Goal: Task Accomplishment & Management: Complete application form

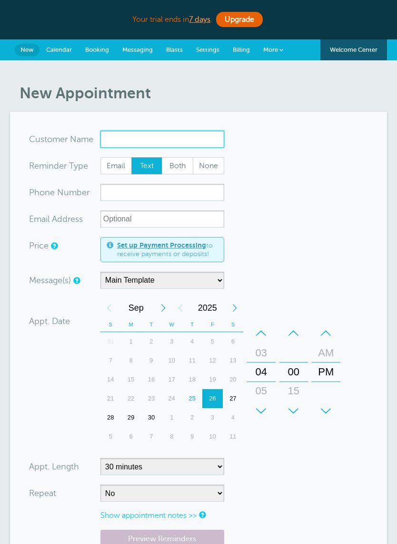
click at [135, 146] on input "x-no-autofill" at bounding box center [162, 139] width 124 height 17
type input "n"
type input "[PERSON_NAME]"
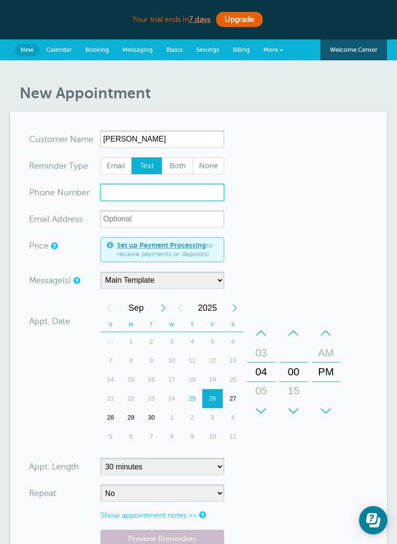
click at [158, 194] on input "xxx-no-autofill" at bounding box center [162, 192] width 124 height 17
type input "518-347-3600"
click at [205, 48] on span "Settings" at bounding box center [207, 49] width 23 height 7
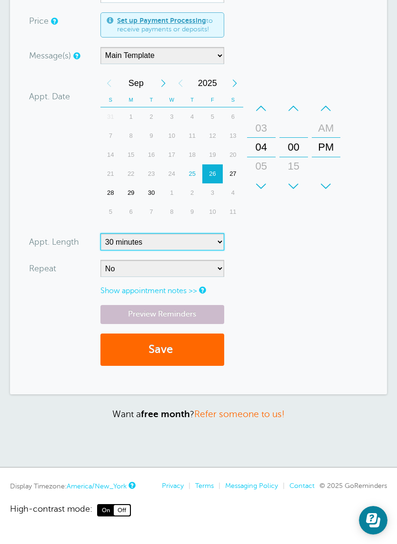
click at [219, 242] on select "5 minutes 10 minutes 15 minutes 20 minutes 25 minutes 30 minutes 35 minutes 40 …" at bounding box center [162, 241] width 124 height 17
select select "60"
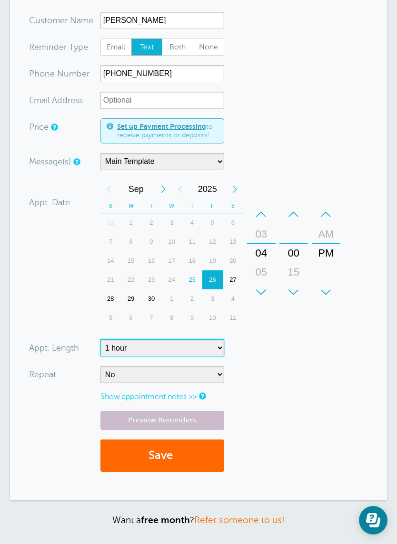
scroll to position [118, 0]
click at [132, 298] on div "29" at bounding box center [131, 299] width 20 height 19
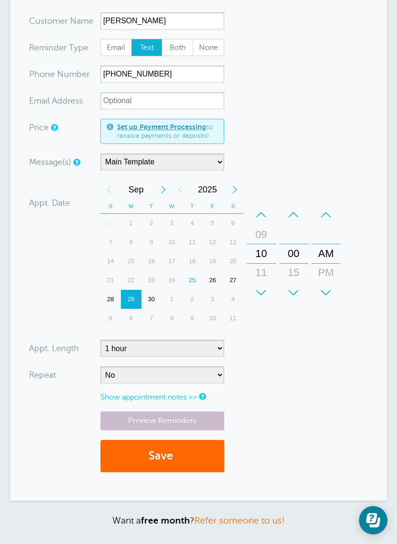
click at [190, 422] on link "Preview Reminders" at bounding box center [162, 421] width 124 height 19
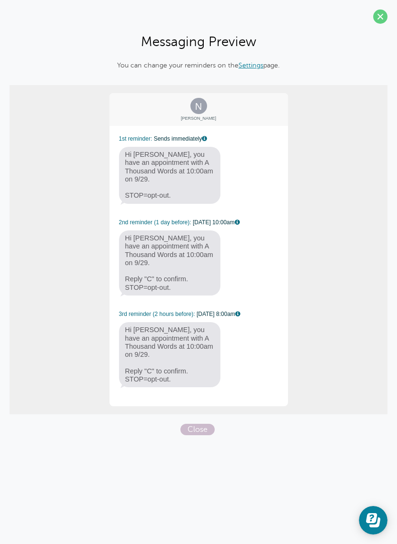
click at [200, 424] on span "Close" at bounding box center [197, 429] width 34 height 11
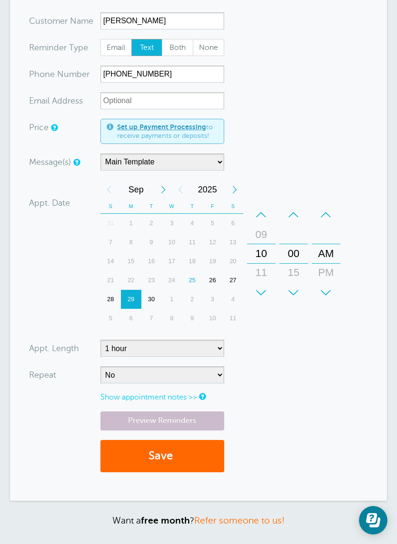
click at [0, 481] on div "New Appointment You are creating a new customer. To use an existing customer se…" at bounding box center [198, 258] width 397 height 632
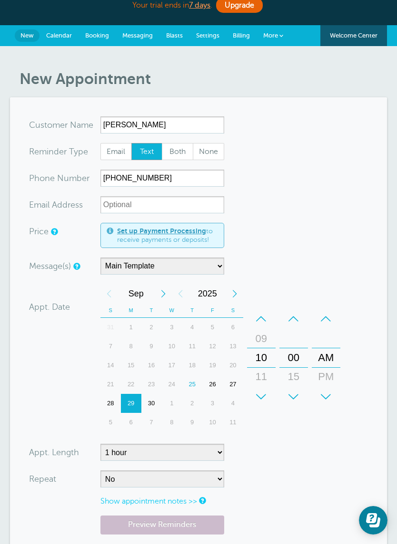
scroll to position [0, 0]
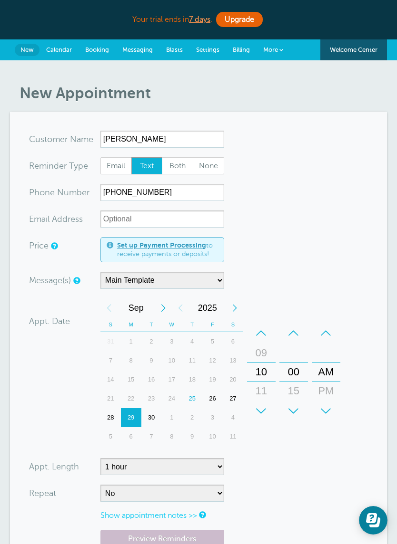
click at [208, 49] on span "Settings" at bounding box center [207, 49] width 23 height 7
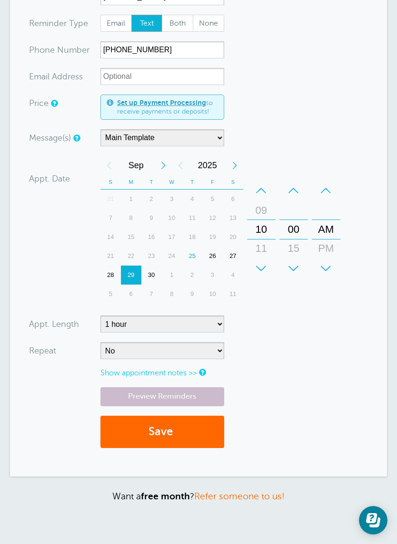
scroll to position [225, 0]
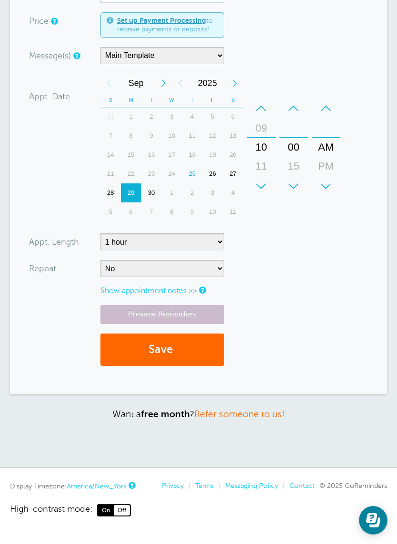
click at [192, 309] on link "Preview Reminders" at bounding box center [162, 314] width 124 height 19
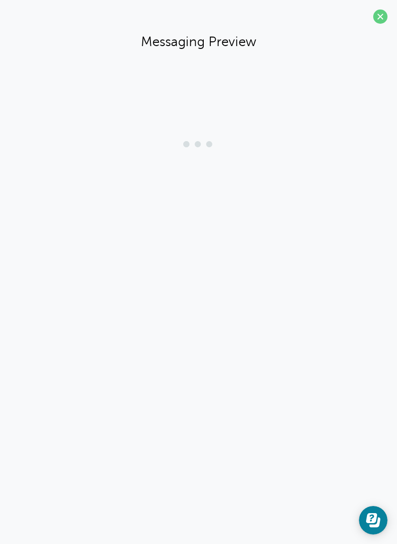
scroll to position [145, 0]
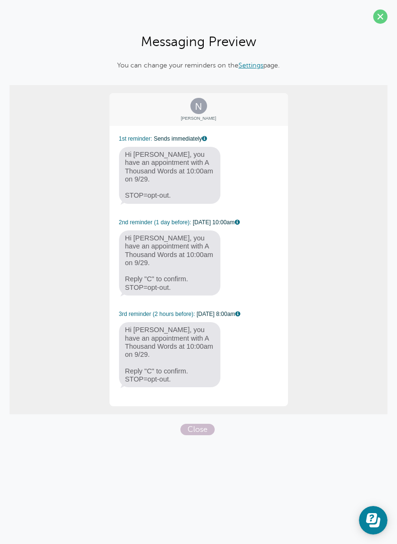
click at [382, 14] on span at bounding box center [380, 17] width 14 height 14
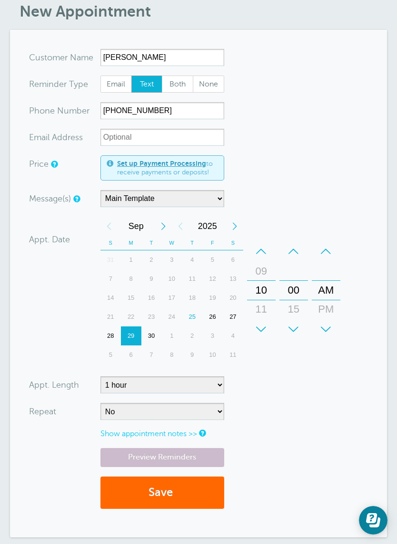
scroll to position [0, 0]
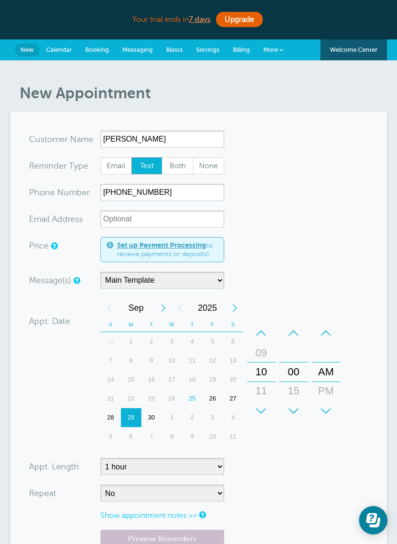
click at [213, 43] on link "Settings" at bounding box center [207, 49] width 37 height 21
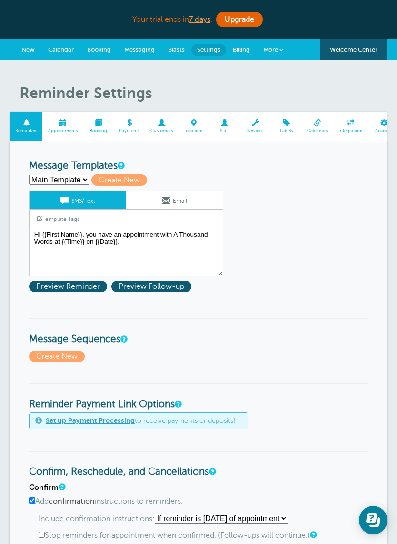
click at [31, 50] on span "New" at bounding box center [27, 49] width 13 height 7
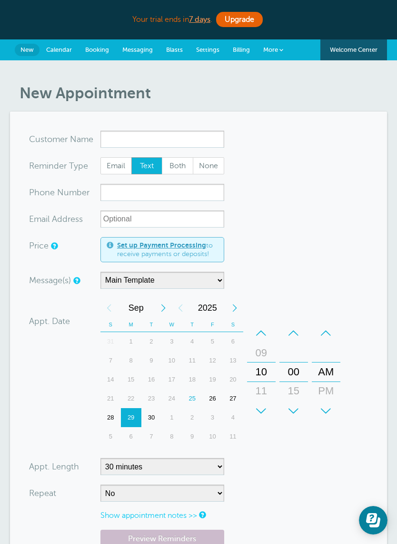
click at [134, 141] on input "x-no-autofill" at bounding box center [162, 139] width 124 height 17
type input "[PERSON_NAME]"
click at [136, 195] on input "xxx-no-autofill" at bounding box center [162, 192] width 124 height 17
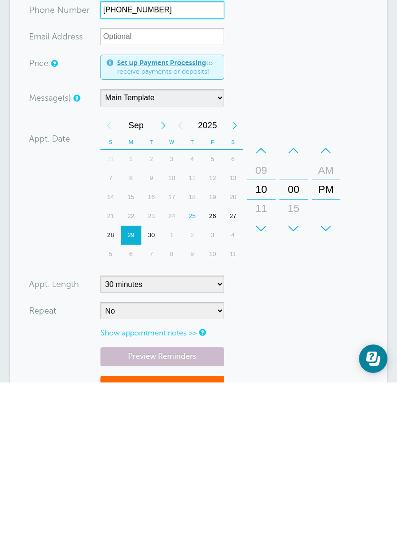
scroll to position [80, 0]
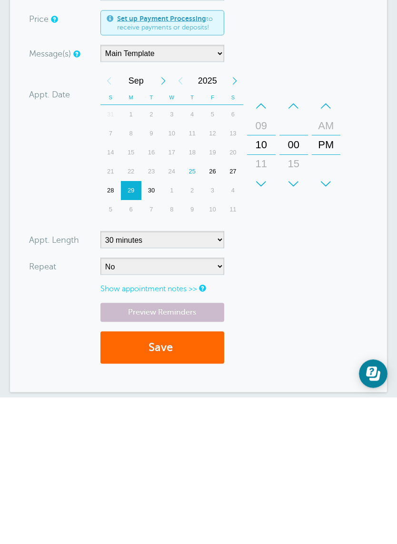
type input "518-347-3600"
click at [181, 478] on button "Save" at bounding box center [162, 494] width 124 height 33
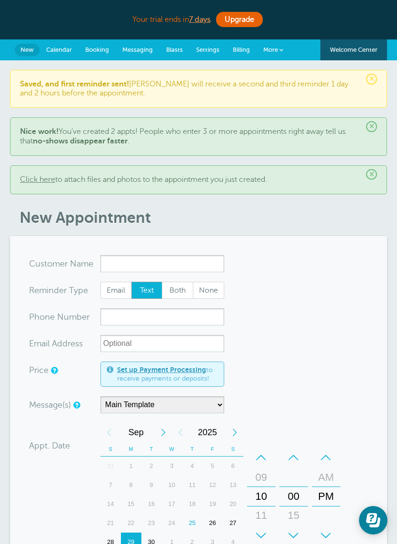
click at [62, 45] on link "Calendar" at bounding box center [58, 49] width 39 height 21
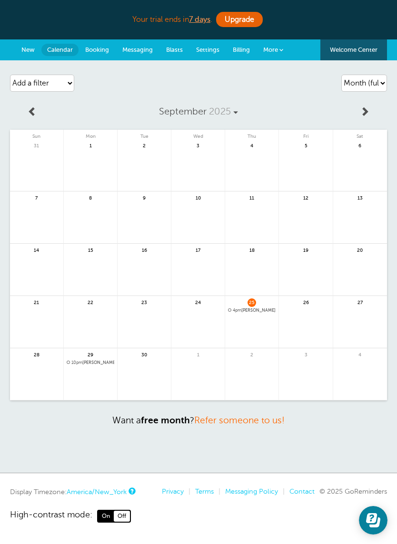
click at [99, 52] on span "Booking" at bounding box center [97, 49] width 24 height 7
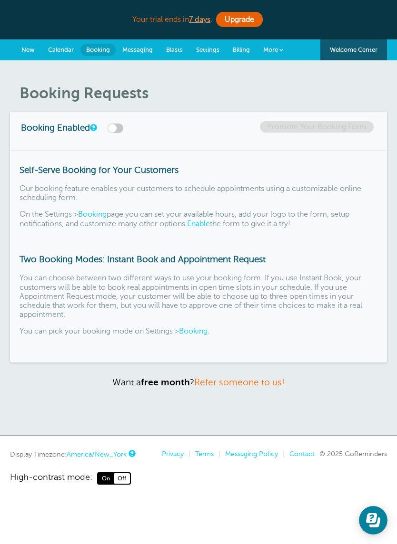
click at [142, 50] on span "Messaging" at bounding box center [137, 49] width 30 height 7
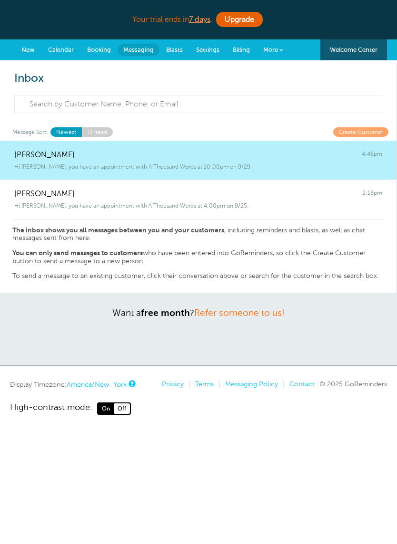
click at [103, 50] on span "Booking" at bounding box center [99, 49] width 24 height 7
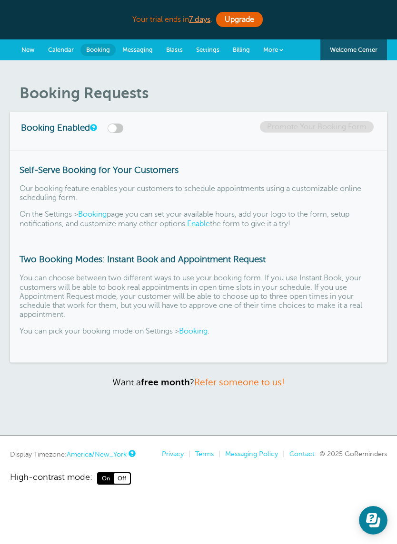
click at [65, 49] on span "Calendar" at bounding box center [61, 49] width 26 height 7
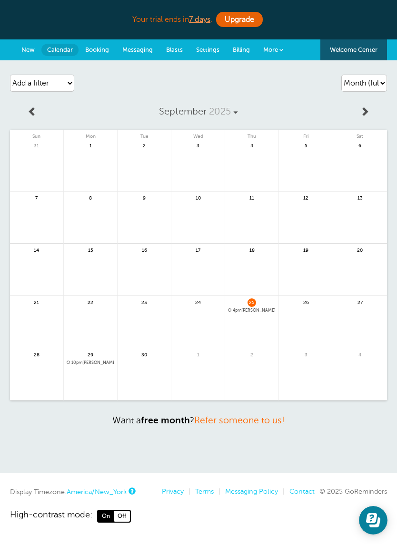
click at [24, 49] on span "New" at bounding box center [27, 49] width 13 height 7
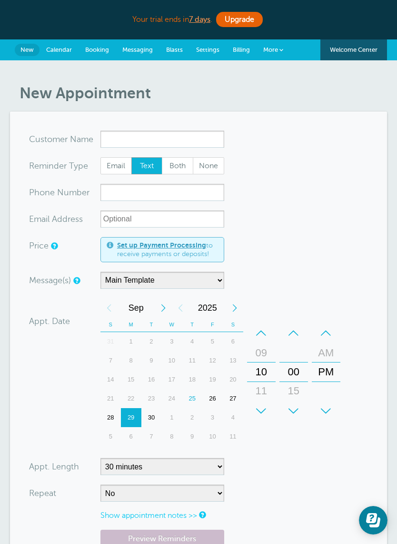
click at [211, 49] on span "Settings" at bounding box center [207, 49] width 23 height 7
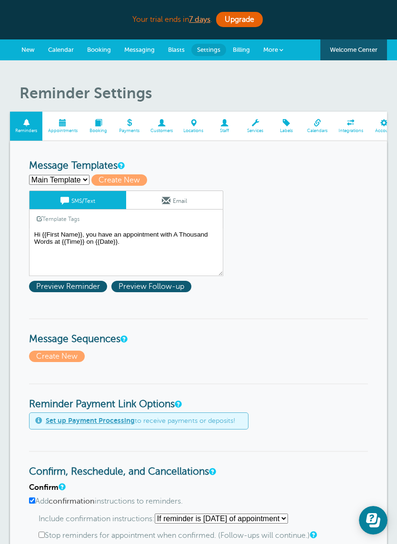
click at [147, 47] on span "Messaging" at bounding box center [139, 49] width 30 height 7
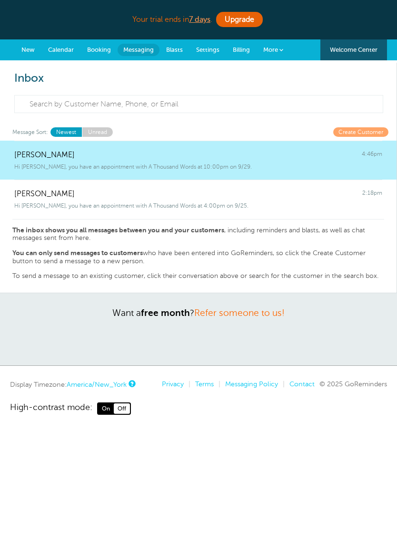
click at [325, 265] on div "The inbox shows you all messages between you and your customers , including rem…" at bounding box center [197, 249] width 371 height 61
click at [173, 170] on link "[PERSON_NAME] 4:46pm Hi [PERSON_NAME], you have an appointment with A Thousand …" at bounding box center [198, 160] width 396 height 39
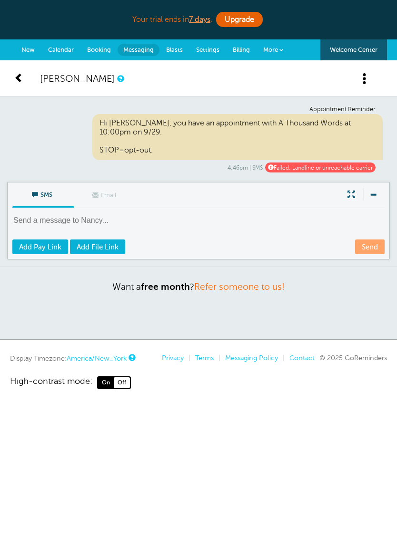
click at [27, 69] on div "[PERSON_NAME]" at bounding box center [198, 80] width 397 height 34
click at [27, 76] on link at bounding box center [26, 78] width 24 height 12
